Goal: Task Accomplishment & Management: Manage account settings

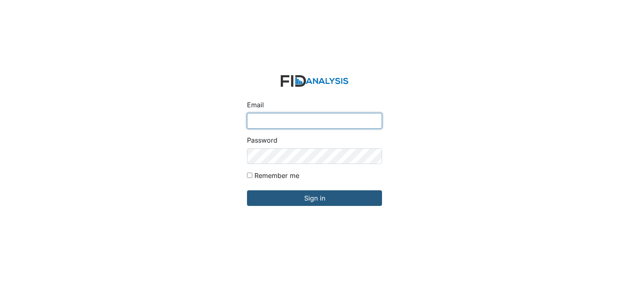
type input "[EMAIL_ADDRESS][DOMAIN_NAME]"
click at [584, 235] on div "Email arollins@lifeincorporated.com Password Remember me Sign in" at bounding box center [314, 145] width 629 height 291
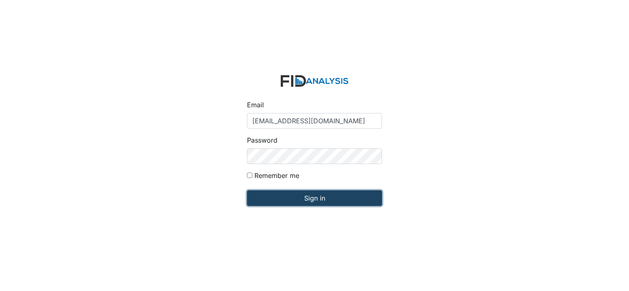
click at [342, 199] on input "Sign in" at bounding box center [314, 199] width 135 height 16
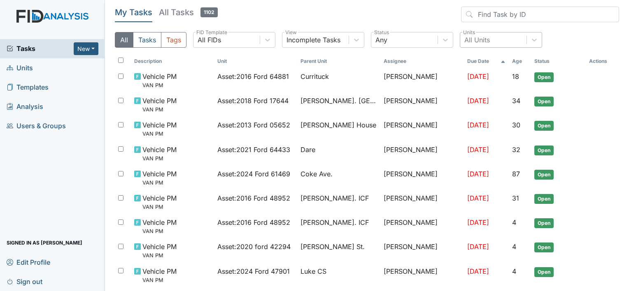
click at [490, 38] on div "All Units" at bounding box center [493, 40] width 66 height 15
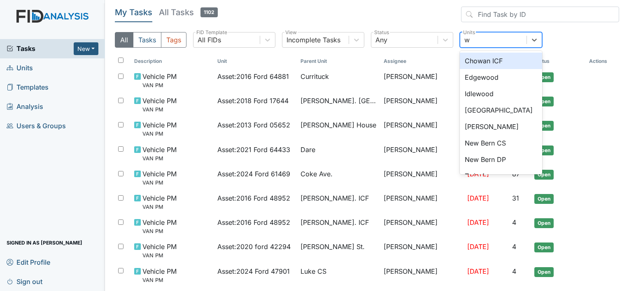
type input "wi"
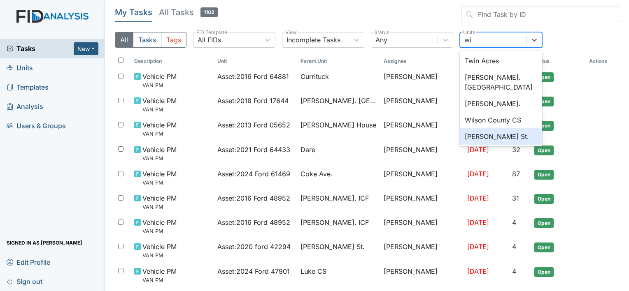
click at [484, 128] on div "[PERSON_NAME] St." at bounding box center [501, 136] width 82 height 16
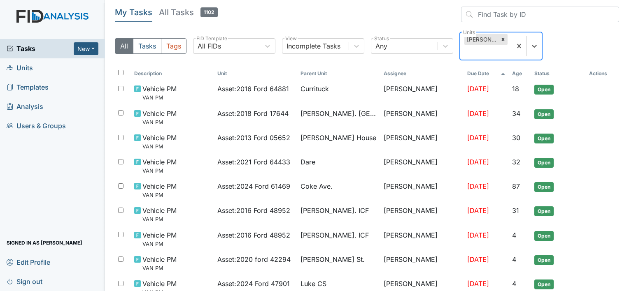
click at [479, 39] on div "Wilson St." at bounding box center [481, 39] width 34 height 11
click at [483, 39] on div "Wilson St." at bounding box center [481, 39] width 34 height 11
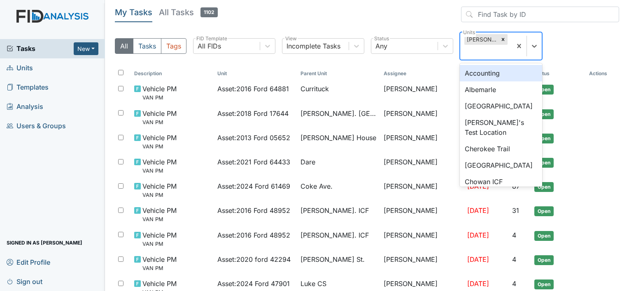
click at [479, 38] on div "Wilson St." at bounding box center [481, 39] width 34 height 11
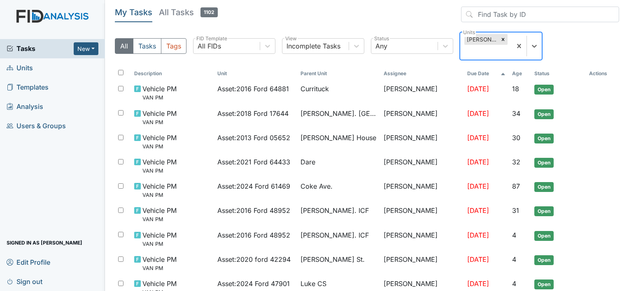
click at [479, 38] on div "Wilson St." at bounding box center [481, 39] width 34 height 11
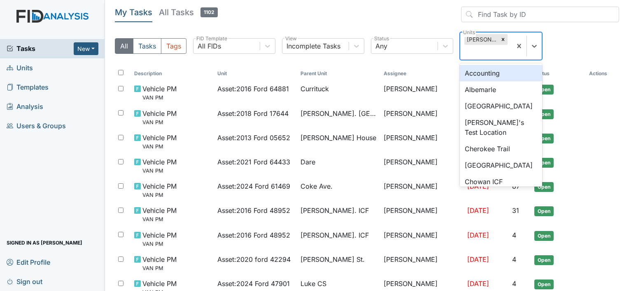
click at [479, 38] on div "Wilson St." at bounding box center [481, 39] width 34 height 11
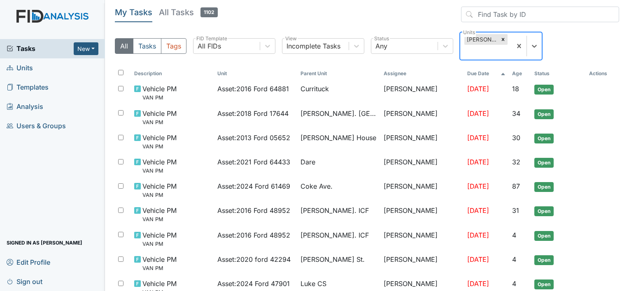
click at [479, 38] on div "Wilson St." at bounding box center [481, 39] width 34 height 11
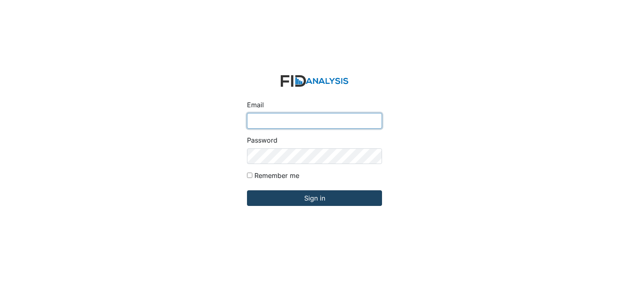
type input "[EMAIL_ADDRESS][DOMAIN_NAME]"
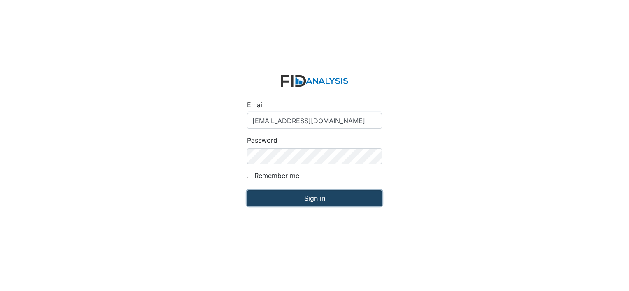
click at [292, 199] on input "Sign in" at bounding box center [314, 199] width 135 height 16
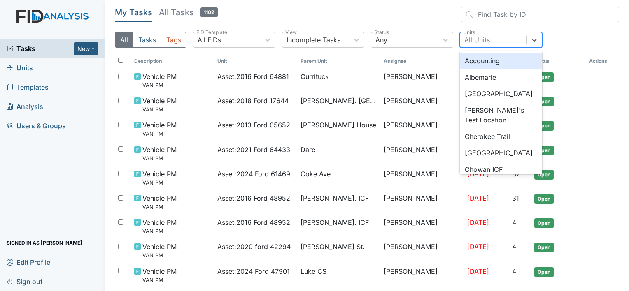
click at [483, 37] on div "All Units" at bounding box center [477, 40] width 26 height 10
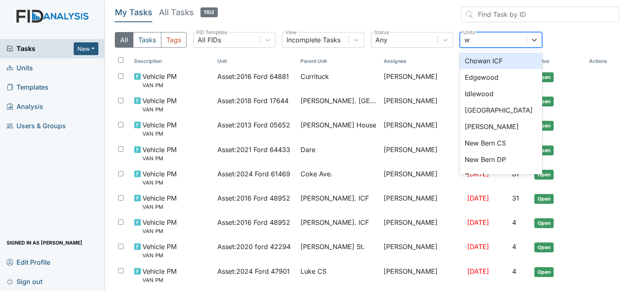
type input "wi"
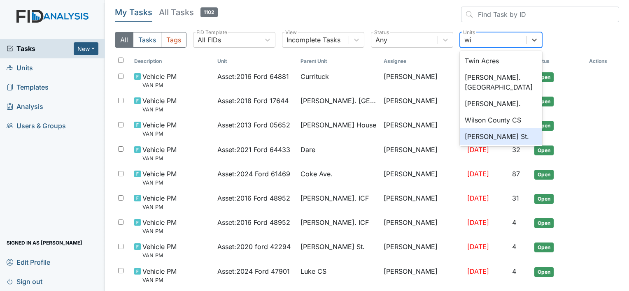
click at [487, 128] on div "[PERSON_NAME] St." at bounding box center [501, 136] width 82 height 16
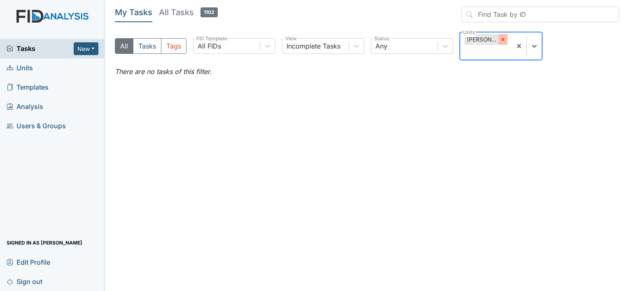
click at [501, 40] on icon at bounding box center [502, 39] width 3 height 3
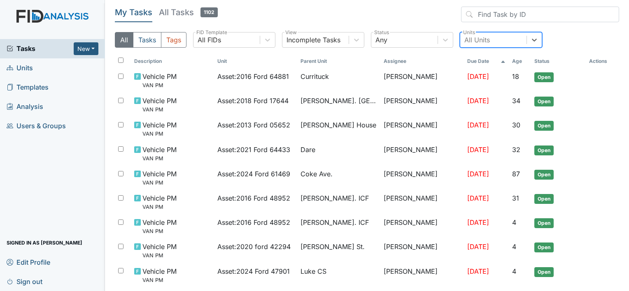
click at [470, 41] on div "All Units" at bounding box center [477, 40] width 26 height 10
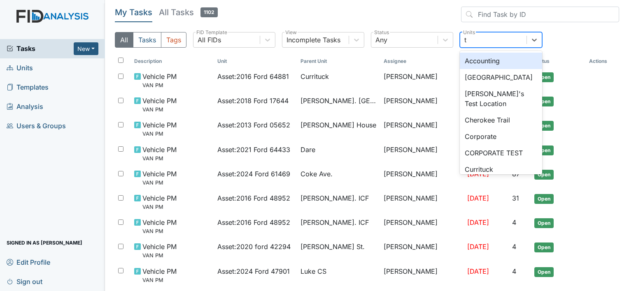
type input "tw"
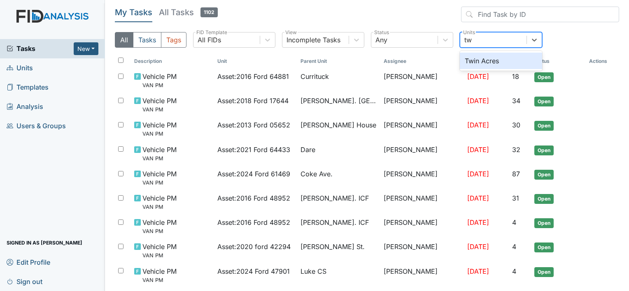
click at [481, 59] on div "Twin Acres" at bounding box center [501, 61] width 82 height 16
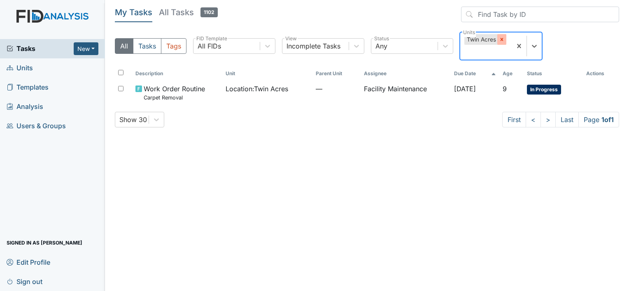
click at [502, 39] on icon at bounding box center [501, 39] width 3 height 3
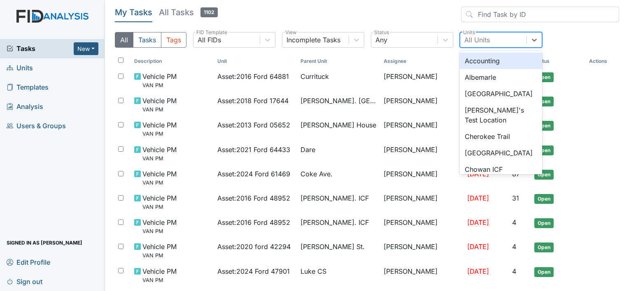
click at [484, 41] on div "All Units" at bounding box center [477, 40] width 26 height 10
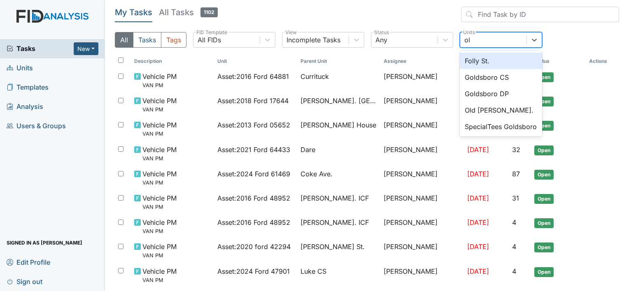
type input "old"
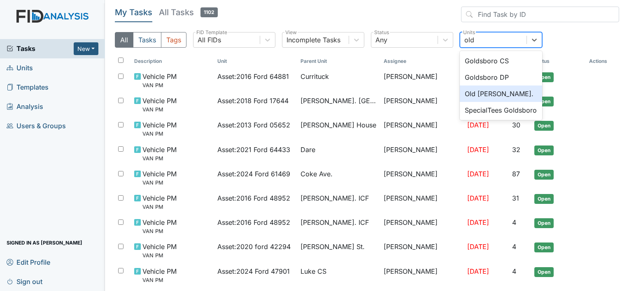
click at [487, 93] on div "Old Roper Rd." at bounding box center [501, 94] width 82 height 16
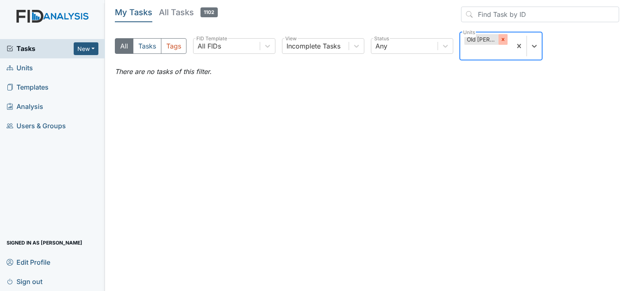
click at [504, 40] on icon at bounding box center [502, 39] width 3 height 3
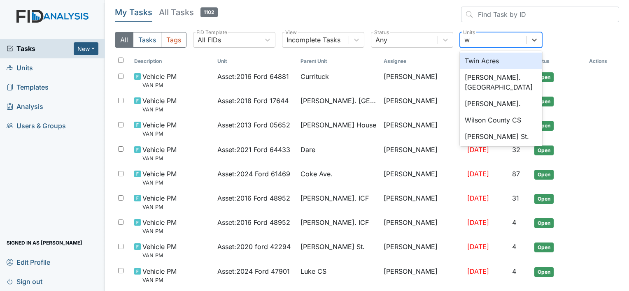
type input "wi"
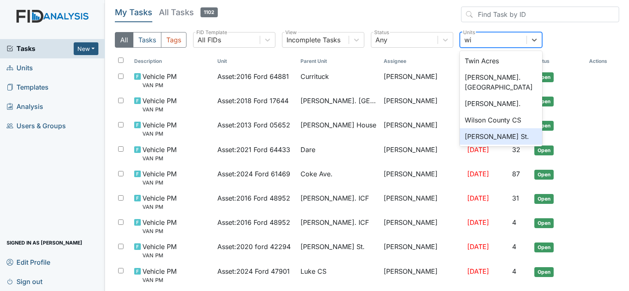
click at [478, 128] on div "Wilson St." at bounding box center [501, 136] width 82 height 16
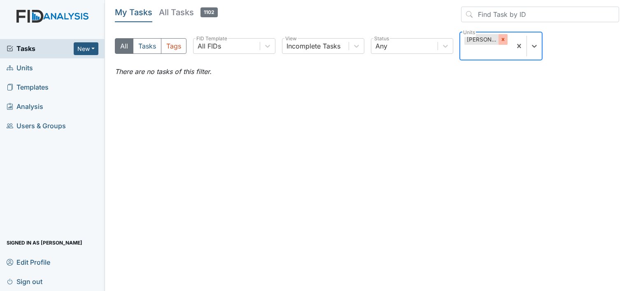
click at [501, 40] on icon at bounding box center [502, 39] width 3 height 3
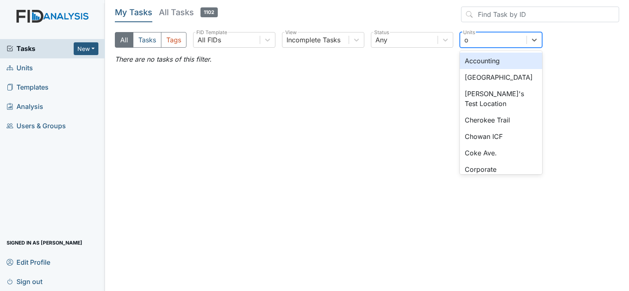
type input "ol"
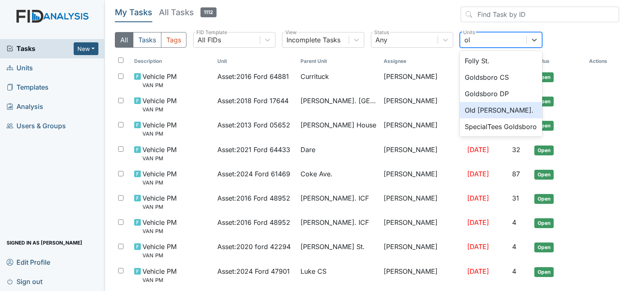
click at [485, 109] on div "Old Roper Rd." at bounding box center [501, 110] width 82 height 16
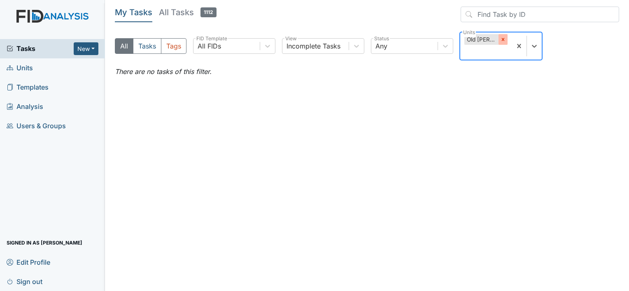
click at [503, 40] on icon at bounding box center [502, 39] width 3 height 3
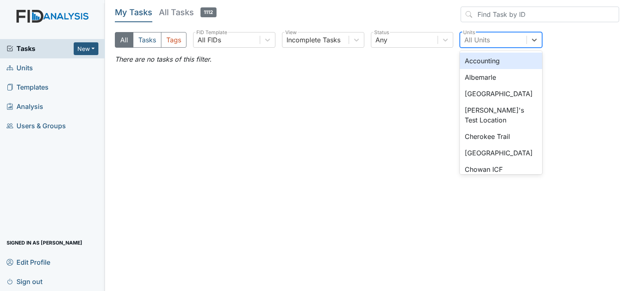
click at [503, 40] on div "All Units" at bounding box center [493, 40] width 66 height 15
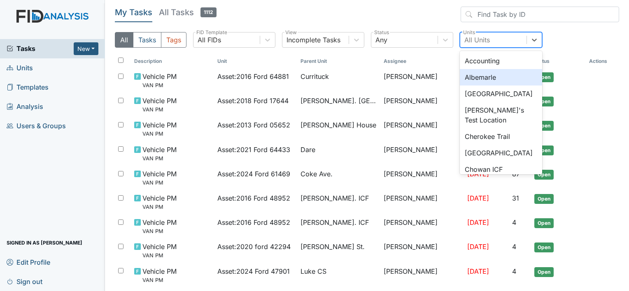
click at [486, 77] on div "Albemarle" at bounding box center [501, 77] width 82 height 16
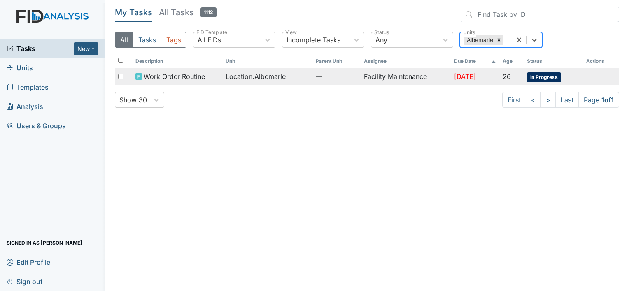
click at [390, 74] on td "Facility Maintenance" at bounding box center [405, 76] width 90 height 17
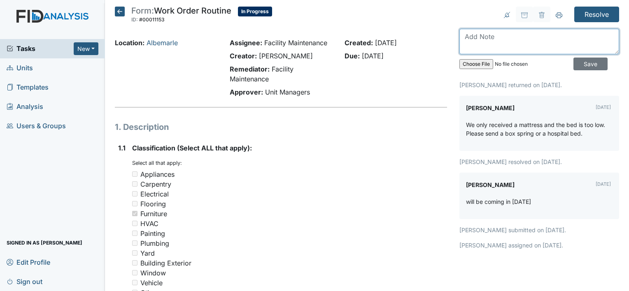
click at [467, 35] on textarea at bounding box center [539, 42] width 160 height 26
type textarea "box spring came in [DATE]"
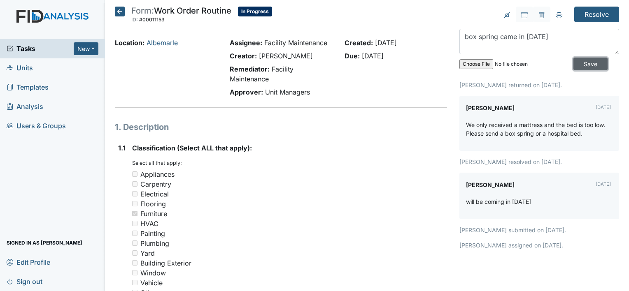
click at [573, 63] on input "Save" at bounding box center [590, 64] width 34 height 13
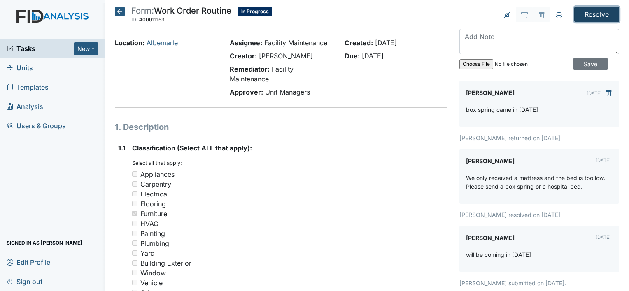
click at [584, 9] on input "Resolve" at bounding box center [596, 15] width 45 height 16
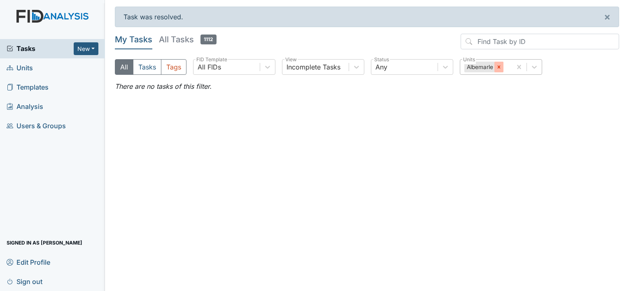
click at [500, 69] on icon at bounding box center [499, 67] width 6 height 6
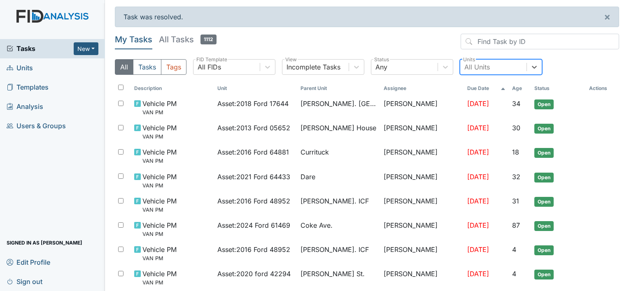
click at [482, 71] on div "All Units" at bounding box center [477, 67] width 26 height 10
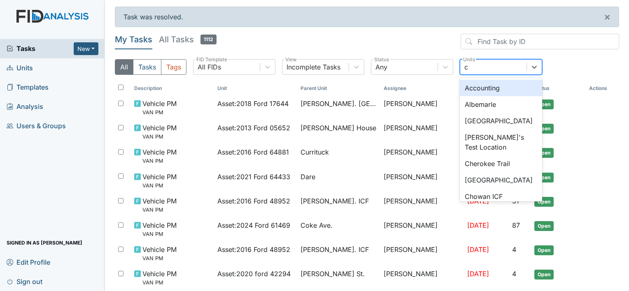
type input "ch"
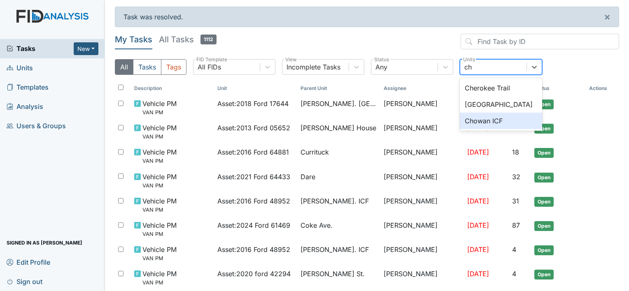
click at [472, 121] on div "Chowan ICF" at bounding box center [501, 121] width 82 height 16
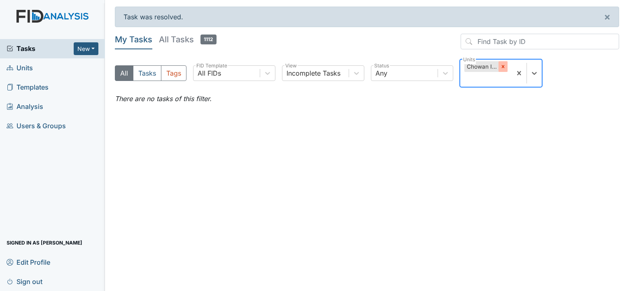
click at [502, 65] on icon at bounding box center [503, 67] width 6 height 6
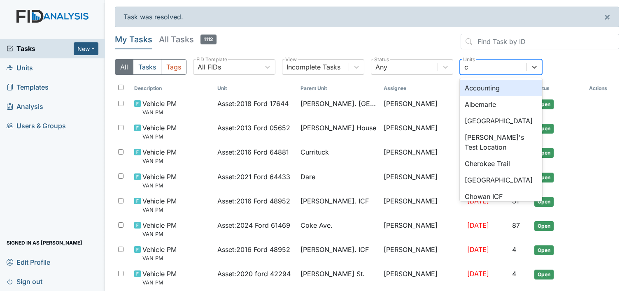
type input "co"
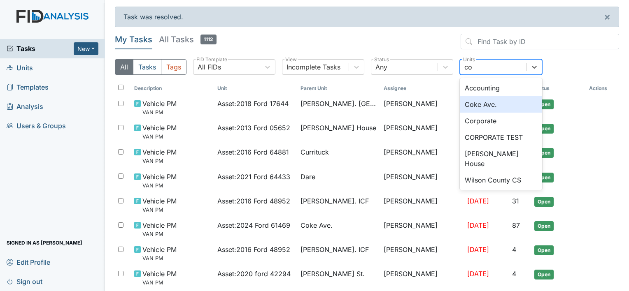
click at [484, 100] on div "Coke Ave." at bounding box center [501, 104] width 82 height 16
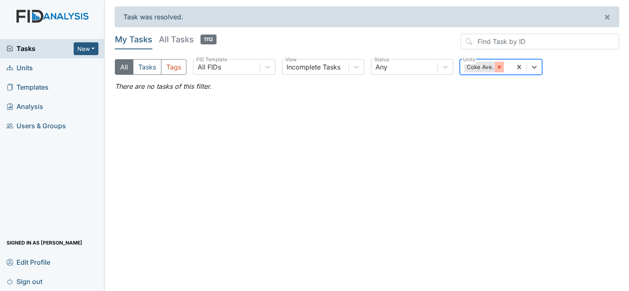
click at [498, 67] on icon at bounding box center [499, 66] width 3 height 3
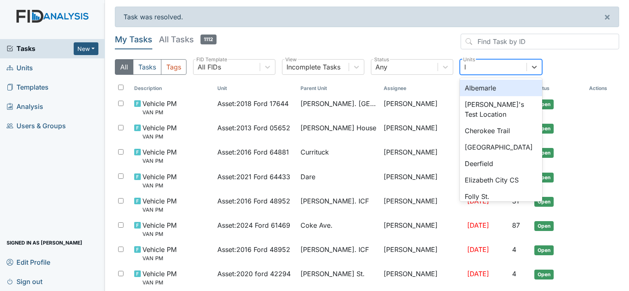
type input "lu"
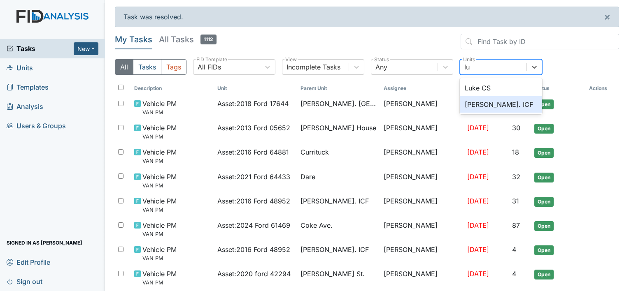
click at [485, 102] on div "Luke St. ICF" at bounding box center [501, 104] width 82 height 16
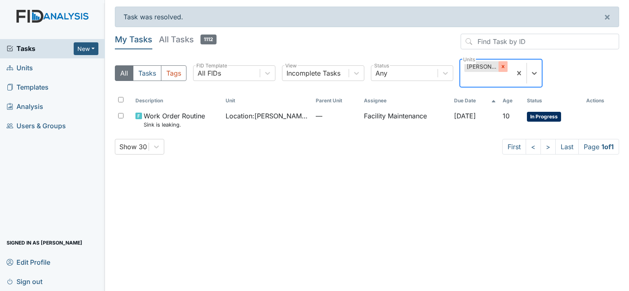
click at [504, 64] on icon at bounding box center [503, 67] width 6 height 6
